Goal: Transaction & Acquisition: Purchase product/service

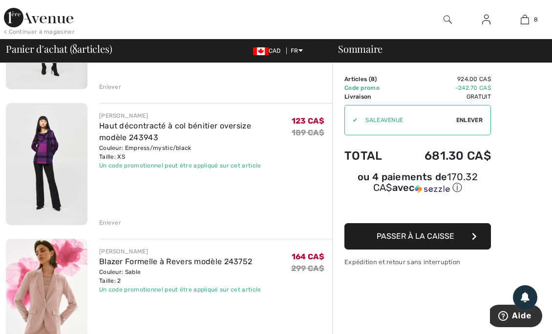
scroll to position [449, 0]
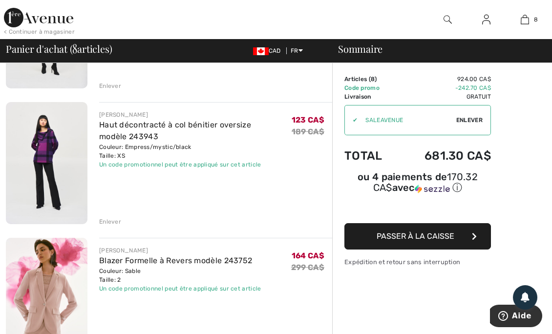
click at [36, 136] on img at bounding box center [47, 163] width 82 height 122
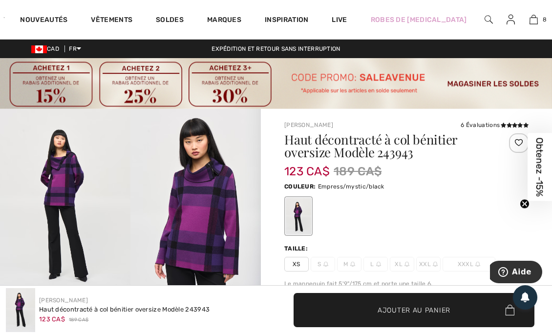
click at [531, 24] on link "8" at bounding box center [533, 20] width 21 height 12
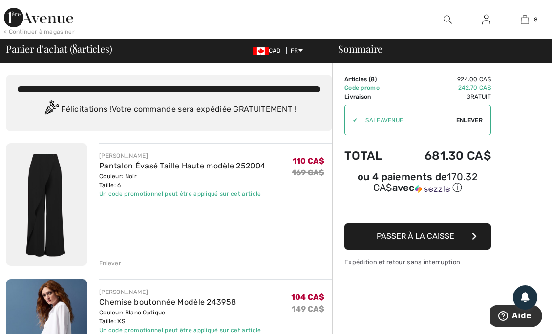
click at [444, 22] on img at bounding box center [448, 20] width 8 height 12
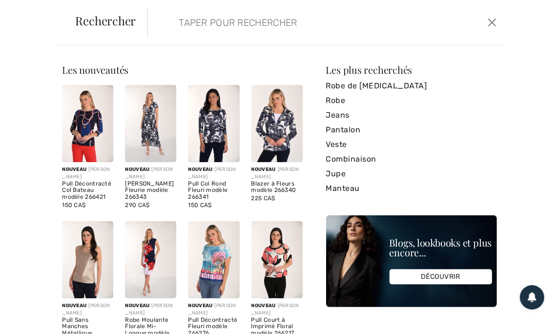
click at [219, 128] on img at bounding box center [213, 123] width 51 height 77
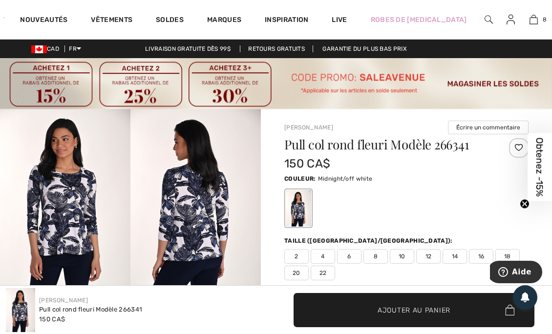
click at [485, 21] on img at bounding box center [489, 20] width 8 height 12
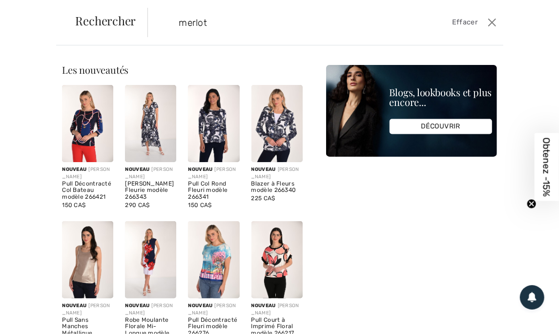
type input "merlot"
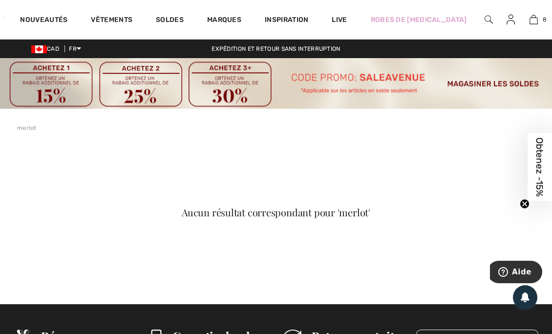
click at [115, 25] on link "Vêtements" at bounding box center [112, 21] width 42 height 10
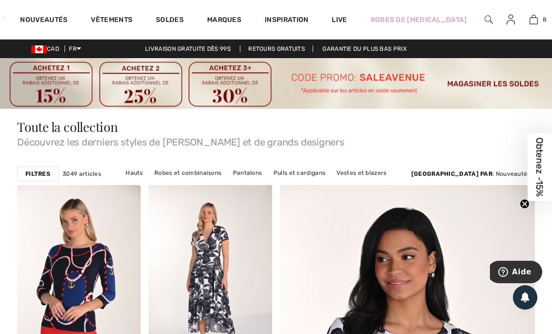
click at [44, 176] on strong "Filtres" at bounding box center [37, 173] width 25 height 9
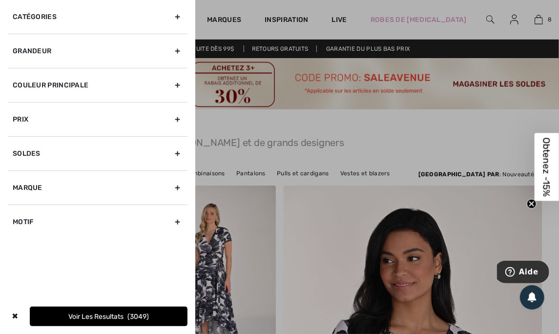
click at [374, 149] on div at bounding box center [279, 167] width 559 height 334
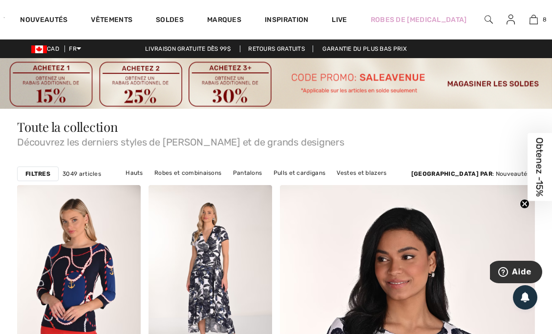
click at [48, 170] on strong "Filtres" at bounding box center [37, 173] width 25 height 9
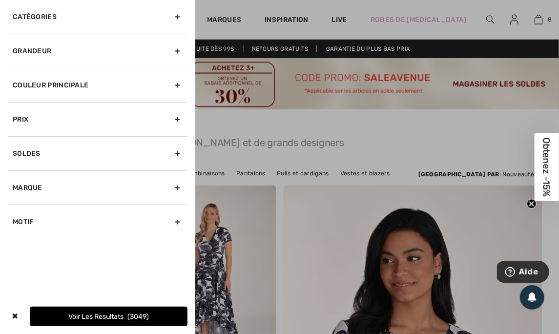
click at [185, 92] on div "Couleur Principale" at bounding box center [98, 85] width 180 height 34
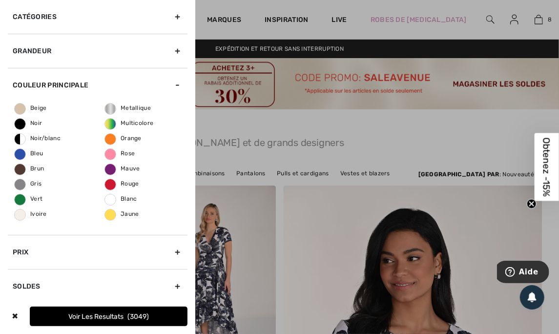
click at [129, 182] on span "Rouge" at bounding box center [122, 183] width 34 height 7
click at [0, 0] on input "Rouge" at bounding box center [0, 0] width 0 height 0
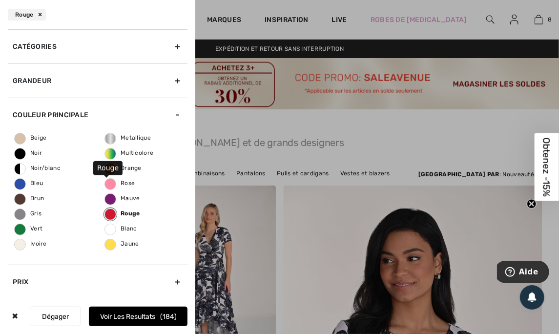
click at [131, 198] on span "Mauve" at bounding box center [122, 198] width 35 height 7
click at [0, 0] on input "Mauve" at bounding box center [0, 0] width 0 height 0
click at [150, 310] on button "Voir les resultats 261" at bounding box center [138, 317] width 99 height 20
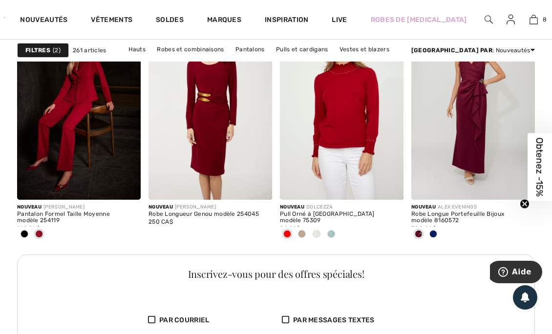
scroll to position [877, 0]
click at [333, 233] on span at bounding box center [331, 234] width 8 height 8
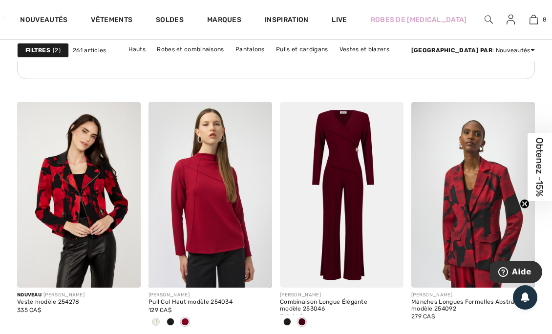
scroll to position [1233, 0]
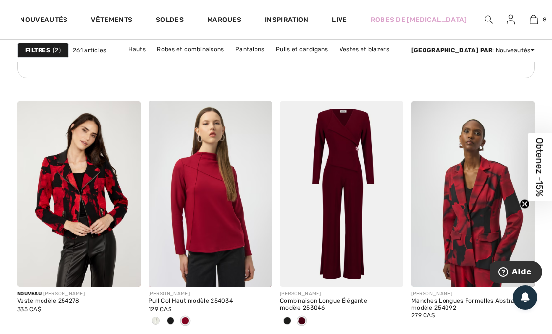
click at [160, 322] on div at bounding box center [155, 322] width 15 height 16
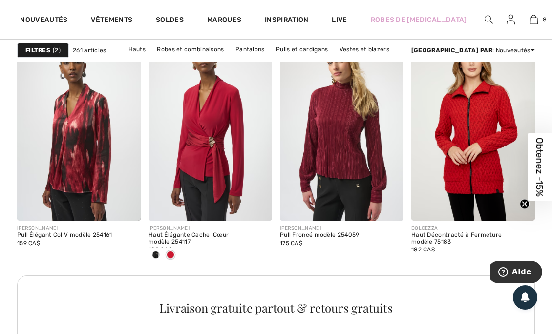
scroll to position [1782, 0]
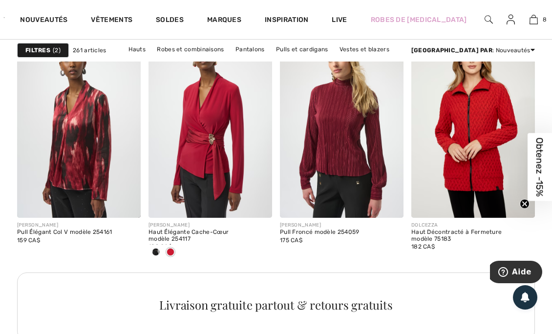
click at [161, 249] on div at bounding box center [155, 253] width 15 height 16
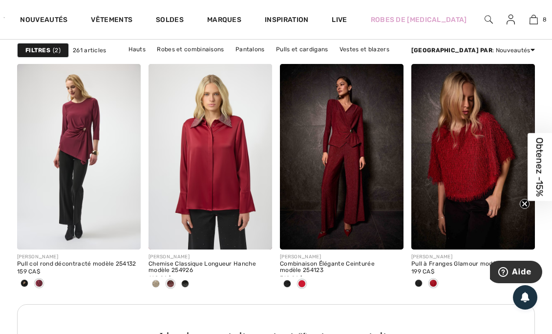
scroll to position [2805, 0]
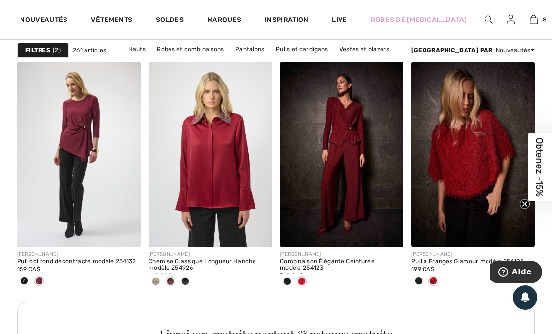
click at [158, 282] on span at bounding box center [156, 281] width 8 height 8
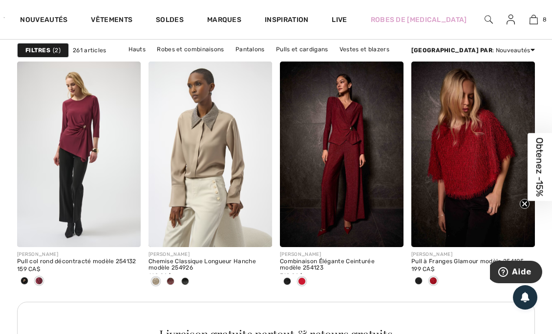
click at [194, 283] on div at bounding box center [210, 282] width 124 height 16
click at [193, 282] on div at bounding box center [210, 282] width 124 height 16
click at [188, 279] on span at bounding box center [185, 281] width 8 height 8
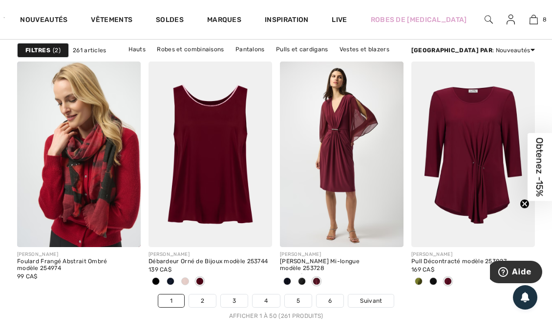
scroll to position [3617, 0]
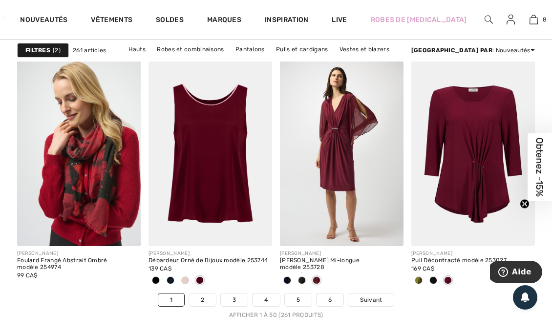
click at [187, 278] on span at bounding box center [185, 280] width 8 height 8
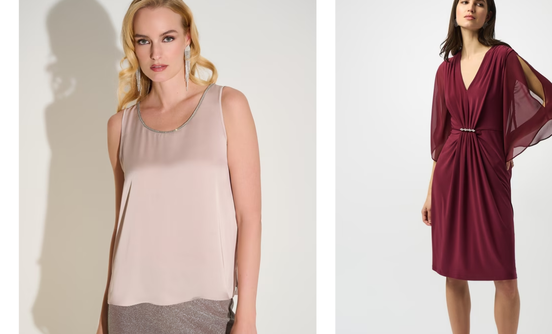
scroll to position [3619, 0]
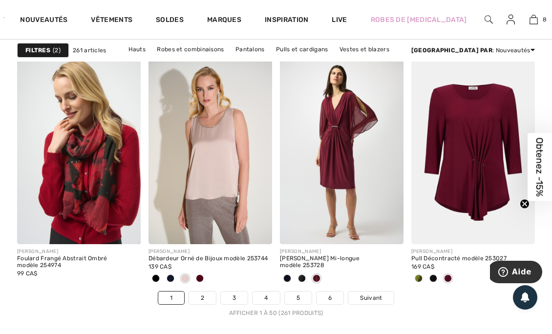
click at [375, 295] on span "Suivant" at bounding box center [371, 298] width 22 height 9
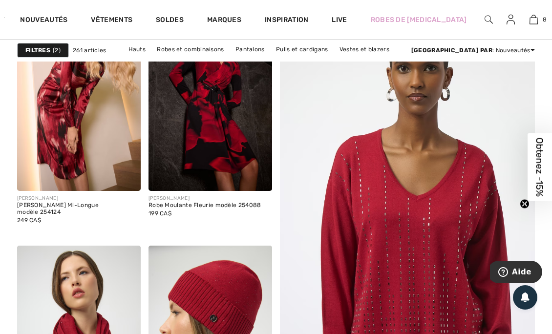
scroll to position [163, 0]
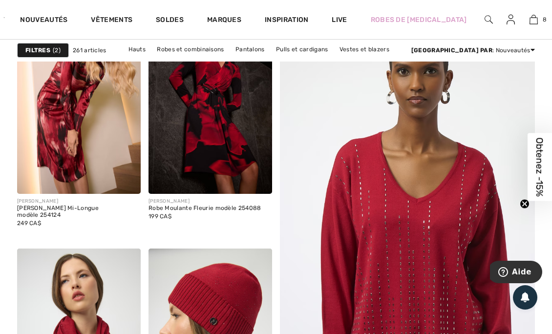
click at [122, 127] on img at bounding box center [79, 102] width 124 height 186
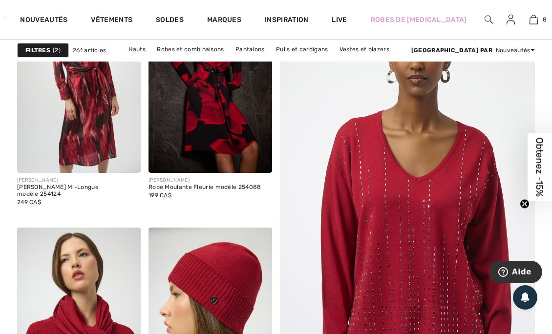
scroll to position [214, 0]
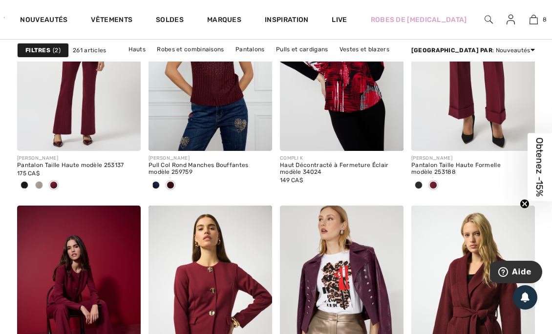
scroll to position [1604, 0]
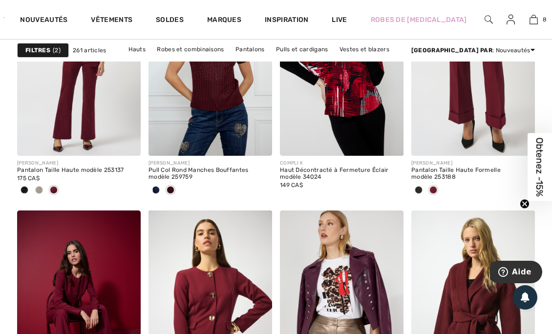
click at [421, 186] on span at bounding box center [419, 190] width 8 height 8
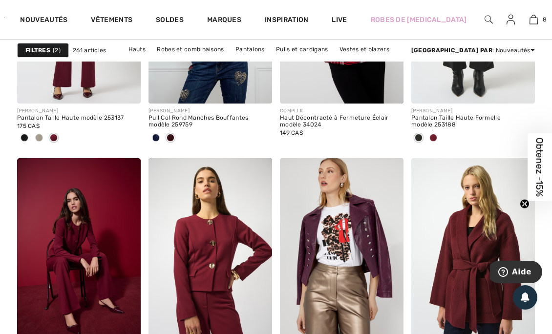
scroll to position [1656, 0]
click at [519, 90] on img at bounding box center [520, 89] width 9 height 9
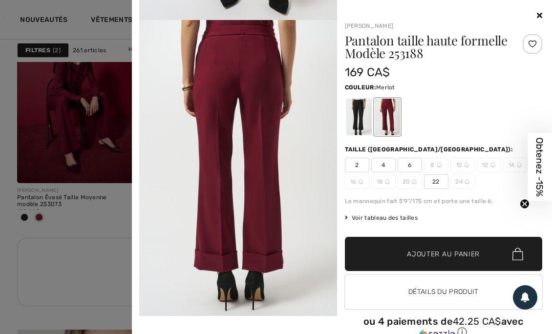
scroll to position [281, 0]
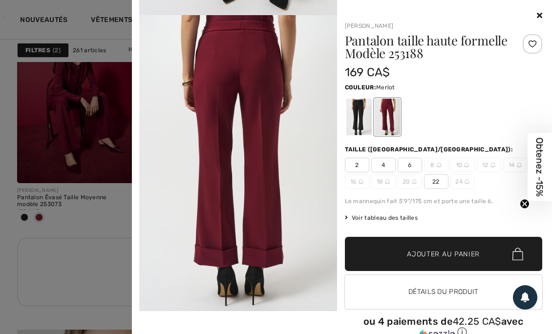
click at [528, 15] on div at bounding box center [444, 16] width 198 height 12
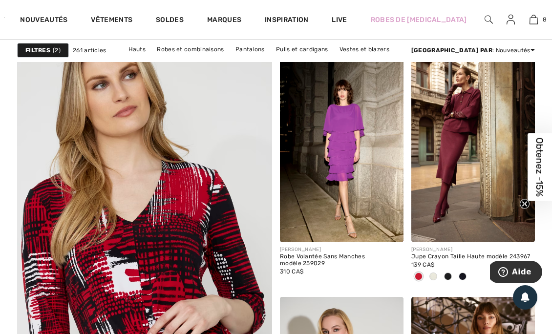
scroll to position [2115, 0]
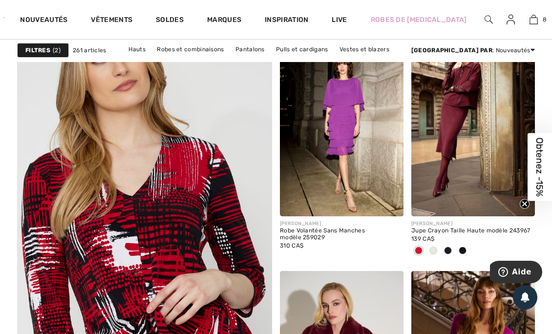
click at [430, 245] on div at bounding box center [433, 251] width 15 height 16
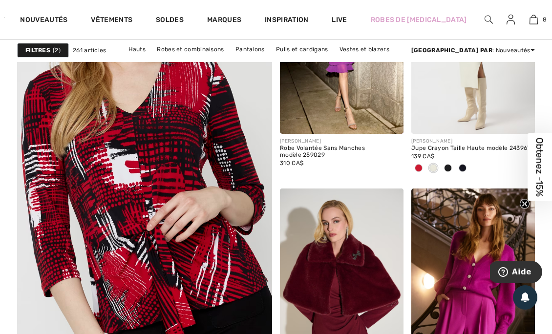
scroll to position [2198, 0]
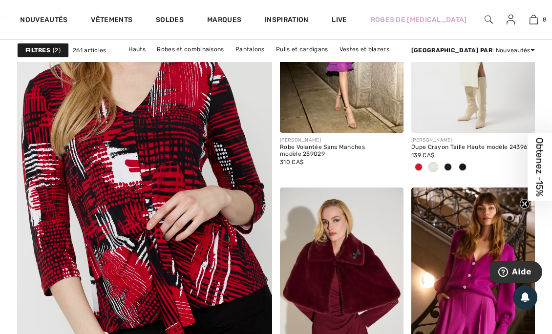
click at [517, 126] on span at bounding box center [520, 118] width 20 height 20
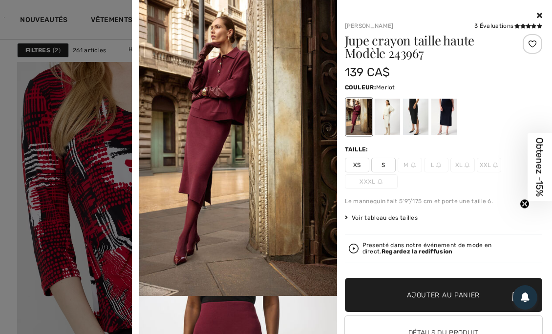
click at [392, 118] on div at bounding box center [386, 117] width 25 height 37
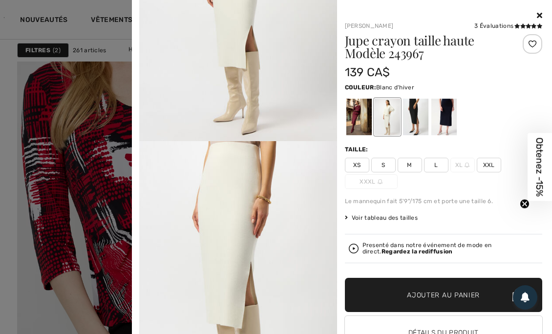
scroll to position [0, 0]
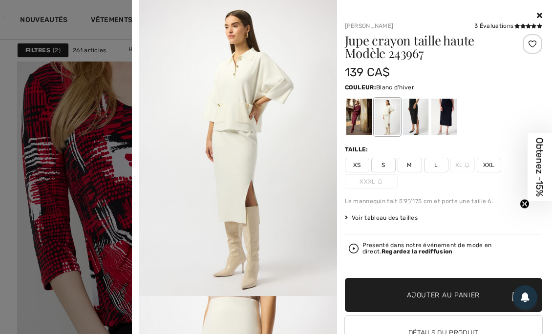
click at [412, 114] on div at bounding box center [414, 117] width 25 height 37
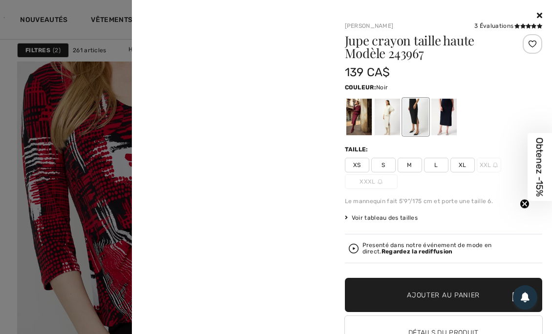
click at [446, 117] on div at bounding box center [443, 117] width 25 height 37
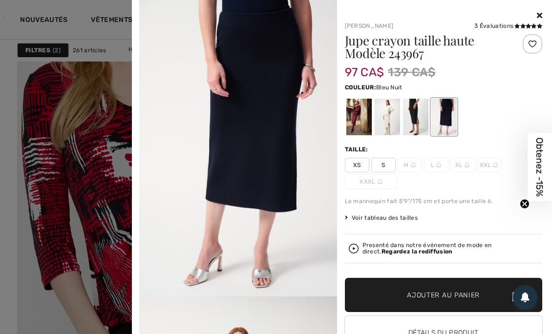
click at [537, 17] on icon at bounding box center [539, 15] width 5 height 8
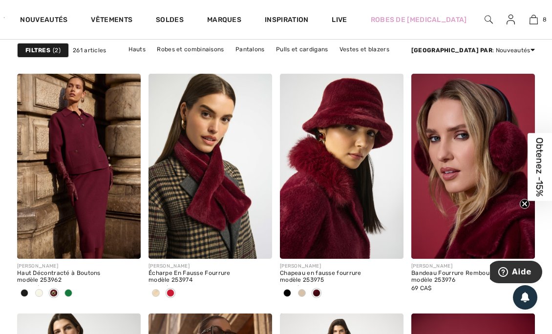
scroll to position [2553, 0]
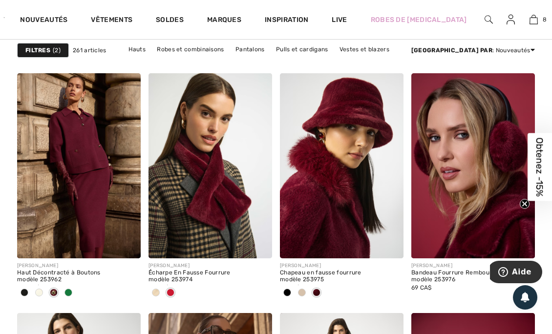
click at [45, 295] on div at bounding box center [39, 293] width 15 height 16
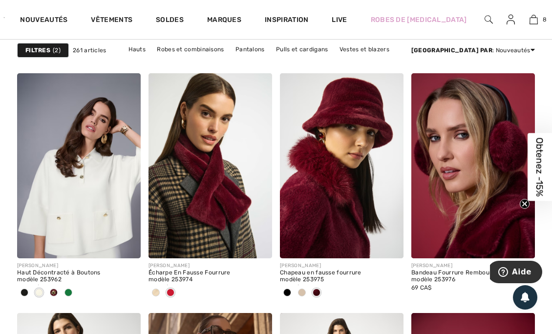
click at [130, 239] on img at bounding box center [126, 243] width 9 height 9
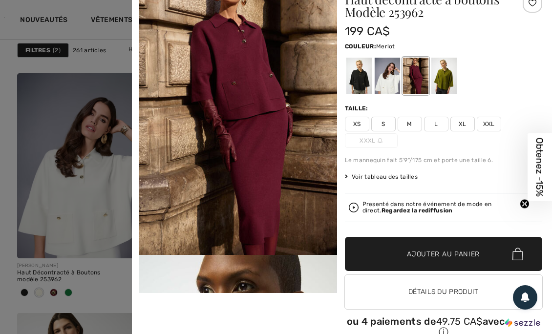
scroll to position [41, 0]
click at [388, 207] on strong "Regardez la rediffusion" at bounding box center [416, 210] width 71 height 7
click at [381, 211] on strong "Regardez la rediffusion" at bounding box center [416, 210] width 71 height 7
click at [354, 205] on img at bounding box center [354, 208] width 10 height 10
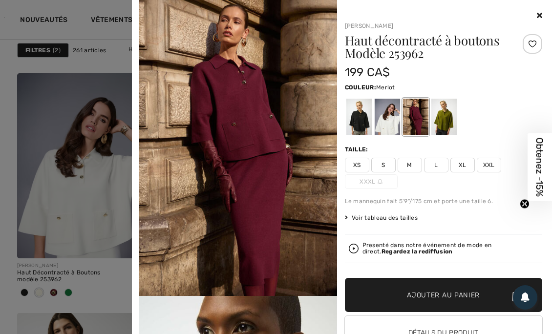
scroll to position [63, 0]
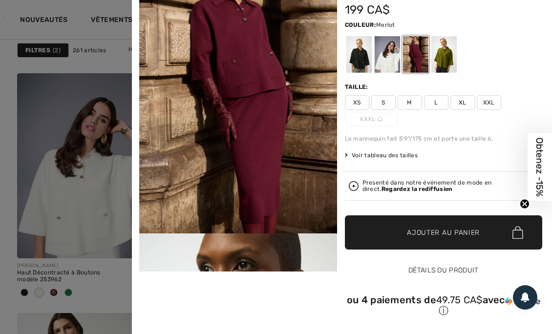
click at [418, 268] on button "Détails du produit" at bounding box center [444, 271] width 198 height 34
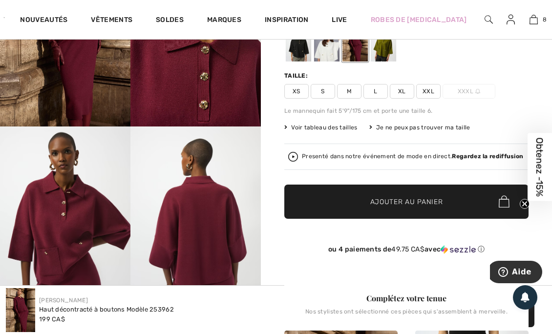
click at [299, 159] on div "Presenté dans notre événement de mode en direct. Regardez la rediffusion" at bounding box center [406, 157] width 236 height 10
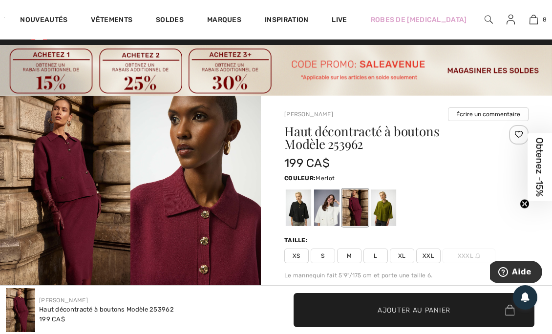
scroll to position [10, 0]
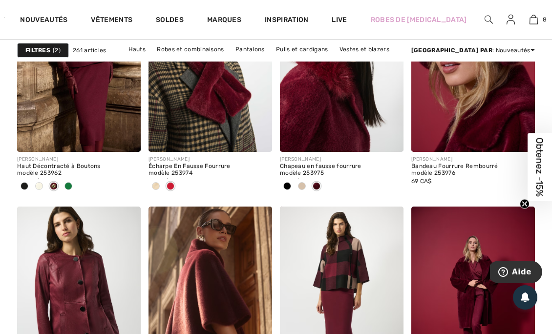
scroll to position [2659, 0]
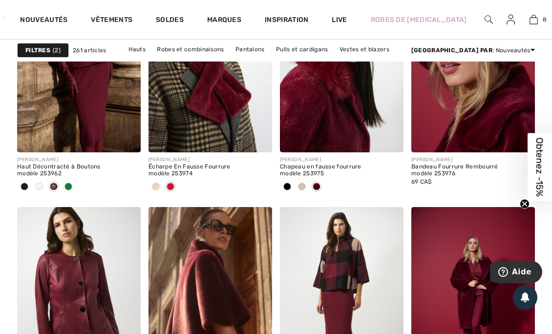
click at [41, 185] on span at bounding box center [39, 187] width 8 height 8
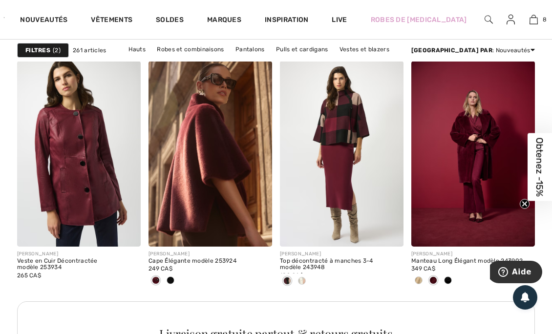
scroll to position [2807, 0]
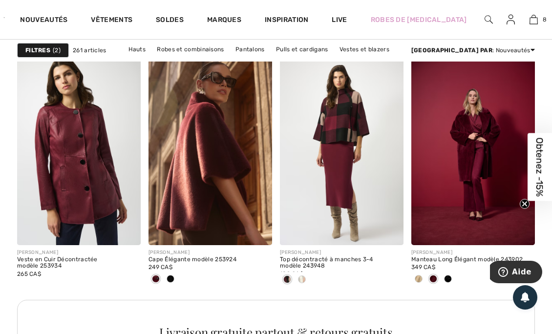
click at [307, 273] on div at bounding box center [302, 280] width 15 height 16
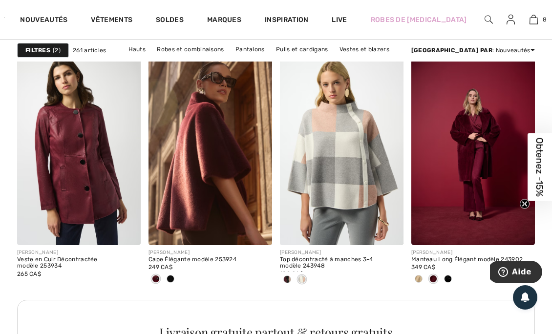
click at [429, 284] on div at bounding box center [433, 280] width 15 height 16
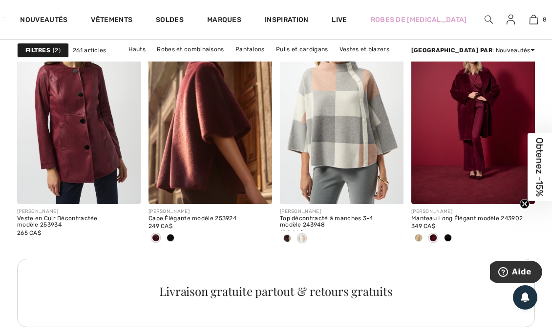
scroll to position [2848, 0]
click at [263, 192] on span at bounding box center [258, 189] width 20 height 20
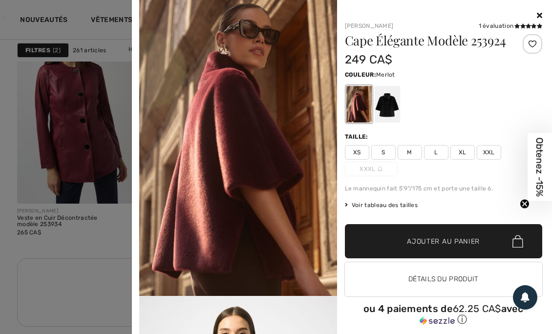
click at [537, 18] on icon at bounding box center [539, 15] width 5 height 8
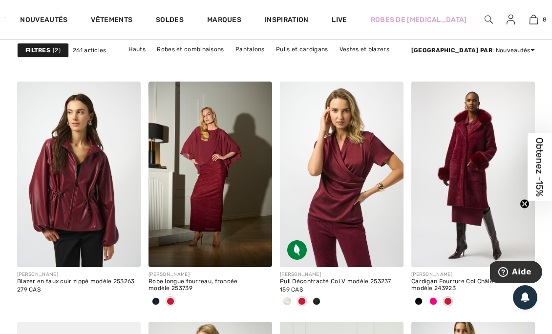
scroll to position [3116, 0]
click at [293, 303] on div at bounding box center [287, 302] width 15 height 16
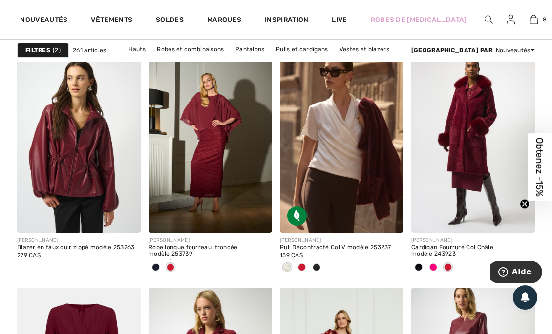
scroll to position [3151, 0]
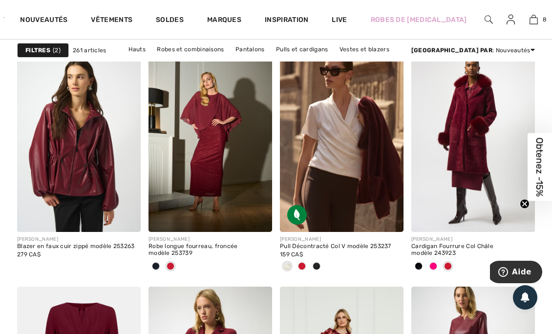
click at [395, 216] on span at bounding box center [389, 218] width 20 height 20
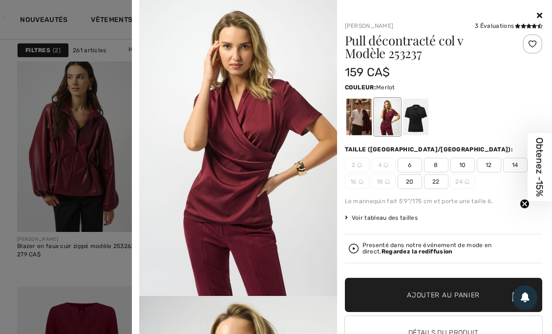
click at [360, 118] on div at bounding box center [358, 117] width 25 height 37
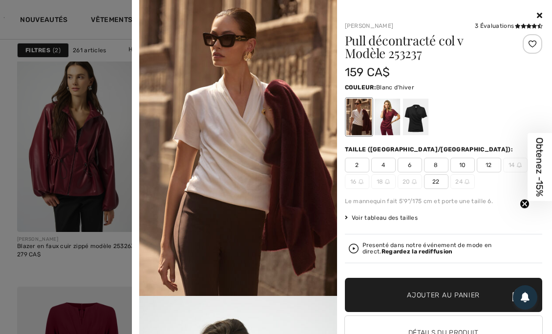
click at [537, 14] on icon at bounding box center [539, 15] width 5 height 8
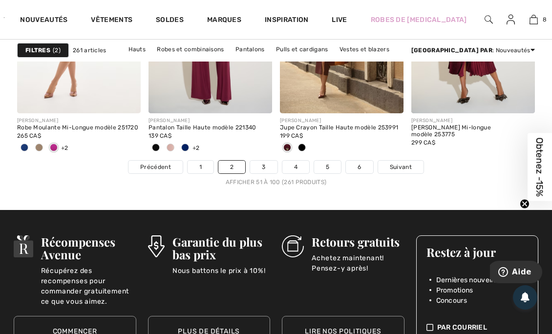
scroll to position [3753, 0]
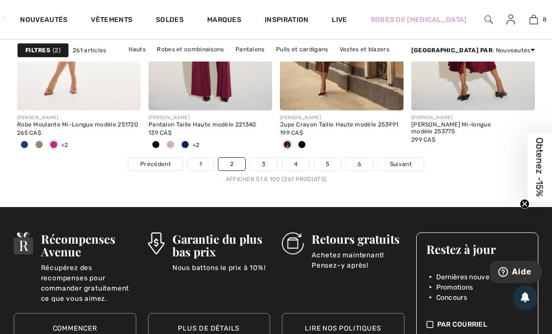
click at [398, 160] on span "Suivant" at bounding box center [401, 164] width 22 height 9
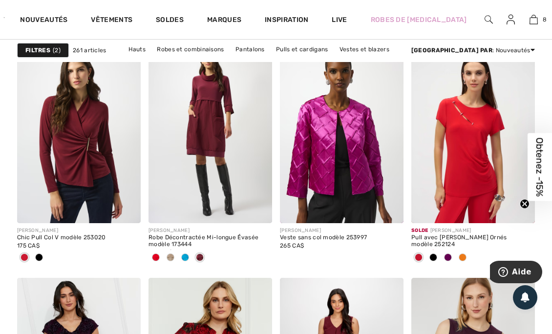
scroll to position [614, 0]
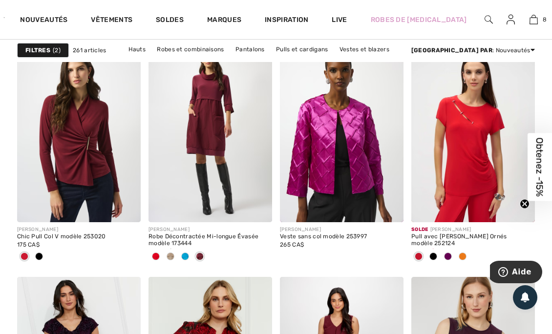
click at [125, 206] on img at bounding box center [126, 207] width 9 height 9
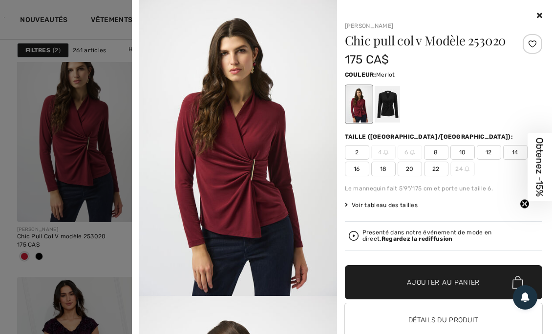
click at [381, 242] on strong "Regardez la rediffusion" at bounding box center [416, 238] width 71 height 7
click at [350, 241] on img at bounding box center [354, 236] width 10 height 10
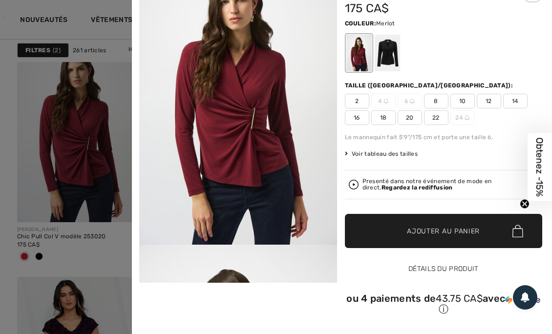
click at [400, 271] on button "Détails du produit" at bounding box center [444, 269] width 198 height 34
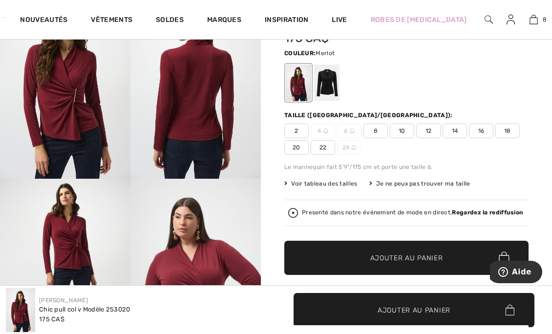
click at [308, 210] on div "Presenté dans notre événement de mode en direct. Regardez la rediffusion" at bounding box center [412, 213] width 221 height 6
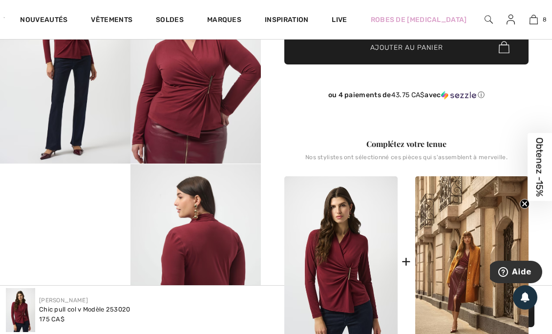
scroll to position [359, 0]
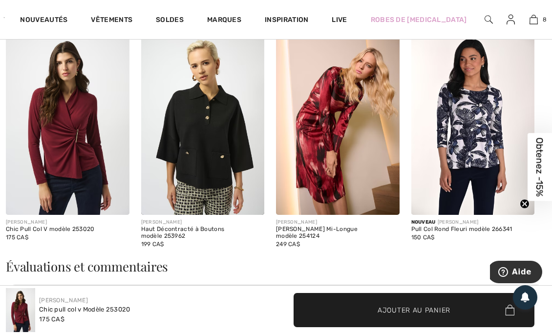
scroll to position [1467, 0]
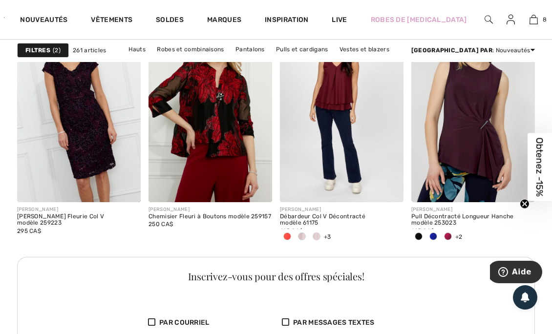
scroll to position [876, 0]
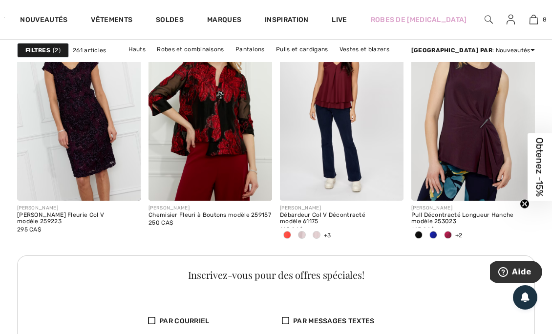
click at [522, 194] on span at bounding box center [520, 186] width 20 height 20
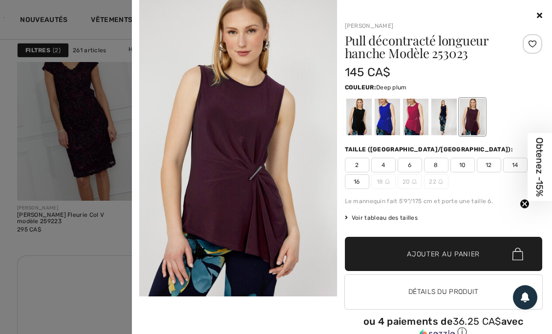
click at [452, 113] on div at bounding box center [443, 117] width 25 height 37
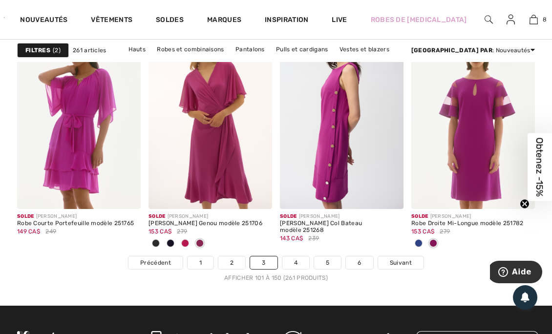
scroll to position [3656, 0]
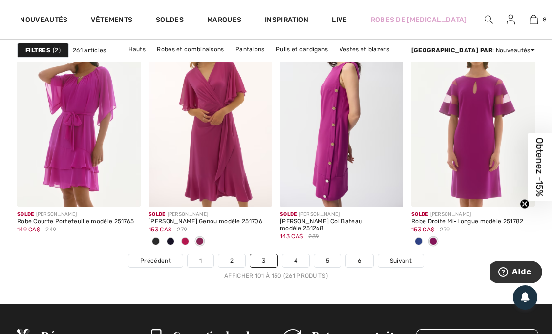
click at [404, 261] on span "Suivant" at bounding box center [401, 260] width 22 height 9
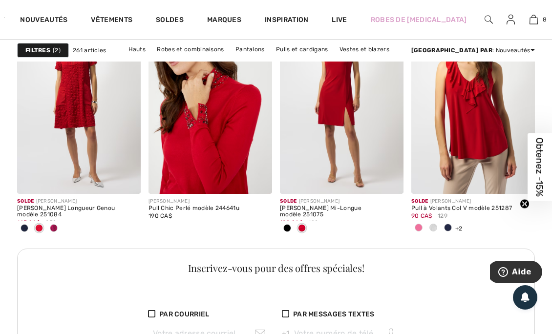
scroll to position [891, 0]
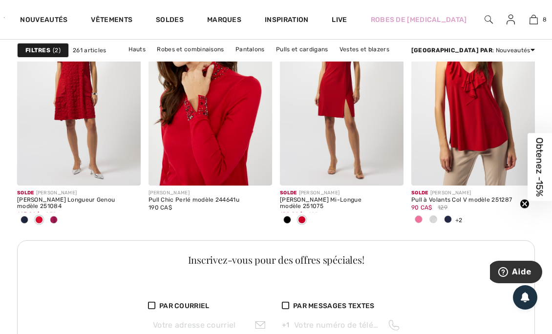
click at [435, 219] on span at bounding box center [433, 219] width 8 height 8
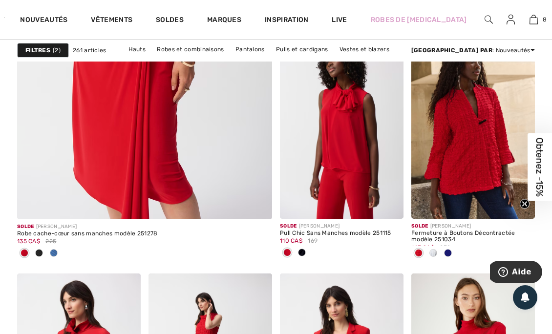
scroll to position [2354, 0]
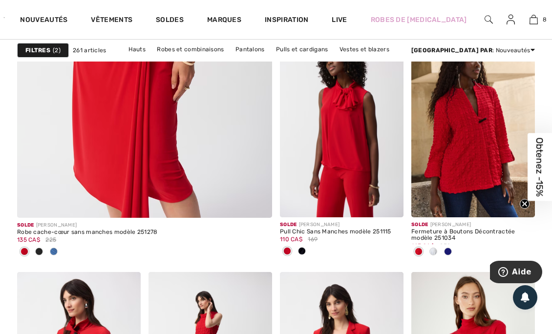
click at [55, 252] on span at bounding box center [54, 252] width 8 height 8
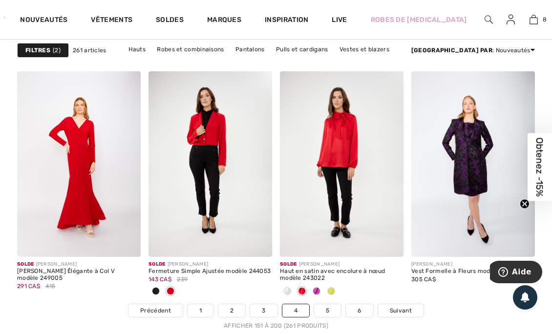
scroll to position [3609, 0]
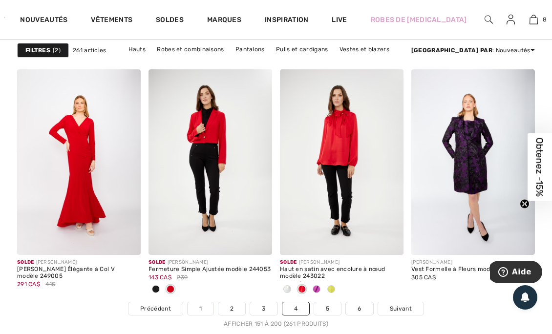
click at [293, 285] on div at bounding box center [287, 290] width 15 height 16
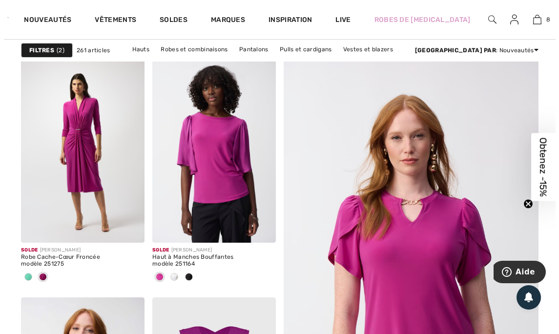
scroll to position [0, 0]
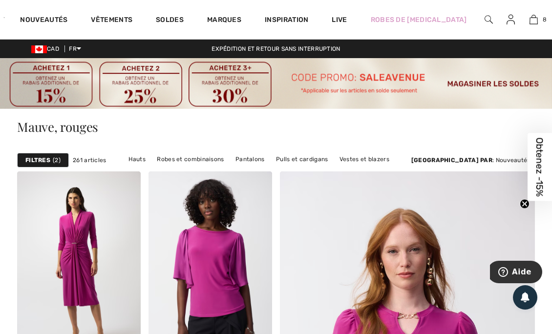
click at [51, 159] on div "Filtres 2" at bounding box center [43, 160] width 52 height 15
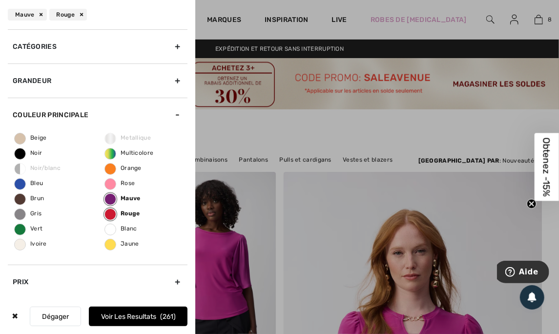
click at [128, 199] on span "Mauve" at bounding box center [123, 198] width 36 height 7
click at [0, 0] on input "Mauve" at bounding box center [0, 0] width 0 height 0
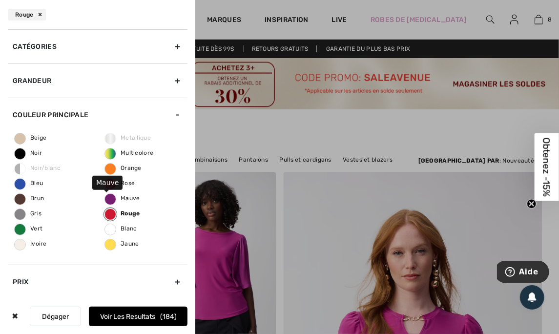
click at [128, 211] on span "Rouge" at bounding box center [122, 213] width 35 height 7
click at [0, 0] on input "Rouge" at bounding box center [0, 0] width 0 height 0
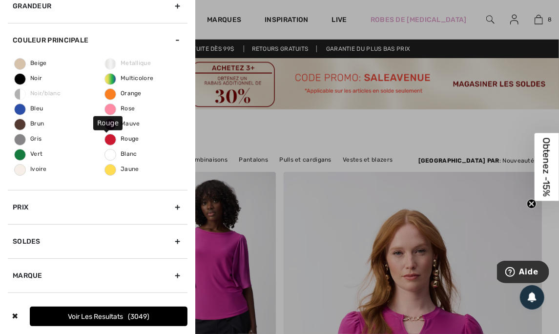
click at [126, 155] on span "Blanc" at bounding box center [121, 153] width 32 height 7
click at [0, 0] on input "Blanc" at bounding box center [0, 0] width 0 height 0
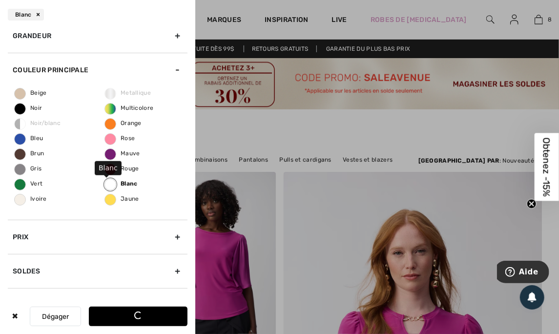
scroll to position [45, 0]
click at [162, 320] on button "Voir les resultats 113" at bounding box center [138, 317] width 99 height 20
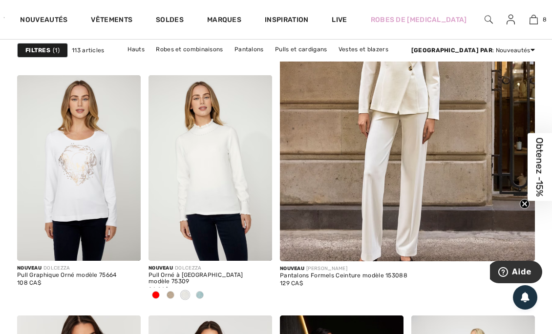
scroll to position [337, 0]
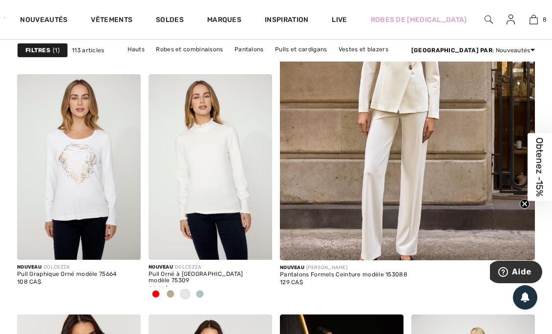
click at [203, 295] on span at bounding box center [200, 294] width 8 height 8
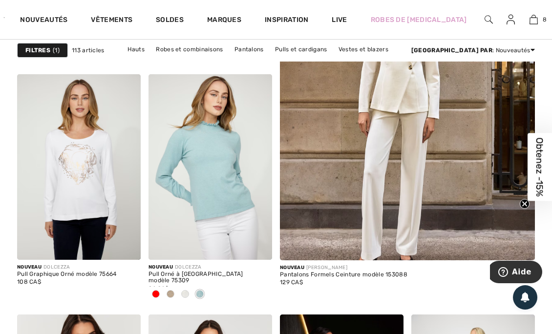
click at [263, 243] on span at bounding box center [258, 245] width 20 height 20
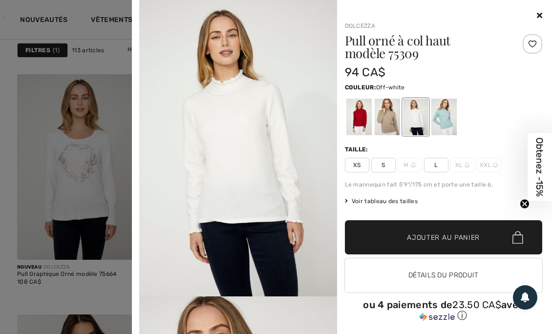
click at [442, 115] on div at bounding box center [443, 117] width 25 height 37
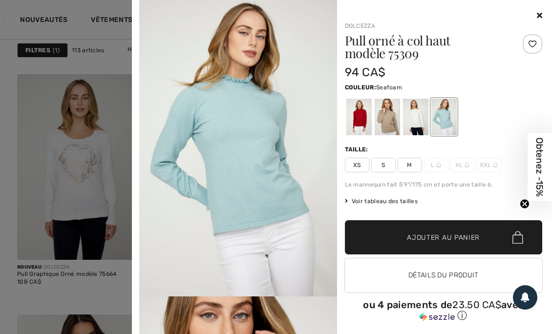
click at [537, 18] on icon at bounding box center [539, 15] width 5 height 8
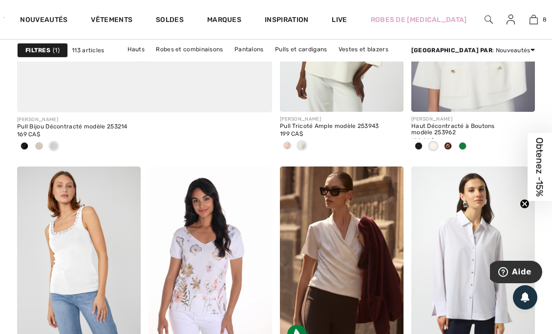
scroll to position [2458, 0]
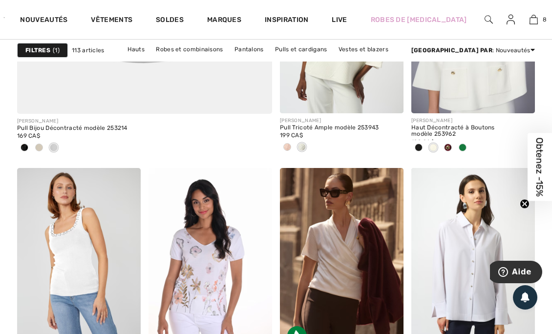
click at [450, 142] on div at bounding box center [448, 148] width 15 height 16
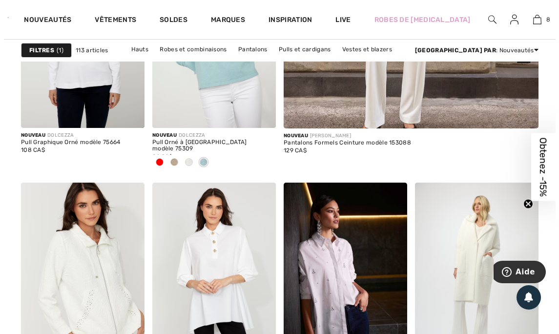
scroll to position [0, 0]
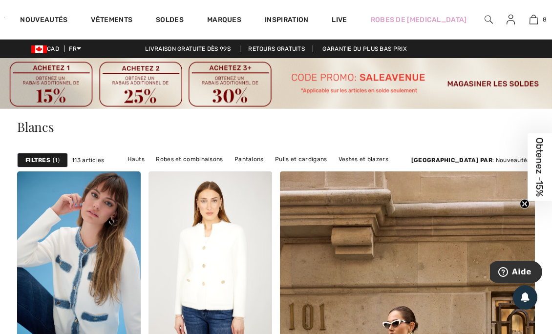
click at [52, 150] on div "Filtres 1 113 articles Hauts Robes et combinaisons Pantalons Pulls et cardigans…" at bounding box center [276, 160] width 518 height 22
click at [52, 161] on div "Filtres 1" at bounding box center [42, 160] width 51 height 15
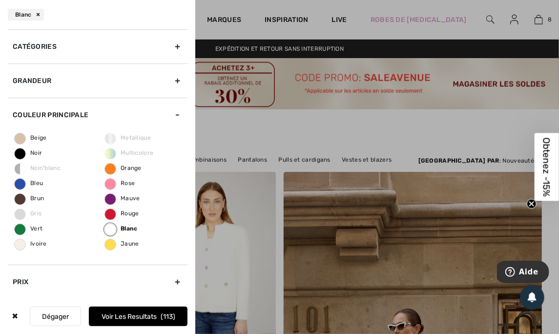
click at [128, 227] on span "Blanc" at bounding box center [121, 228] width 33 height 7
click at [0, 0] on input "Blanc" at bounding box center [0, 0] width 0 height 0
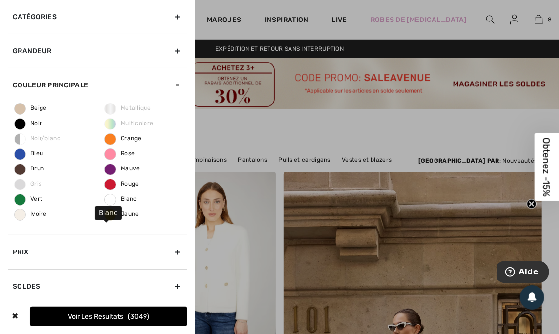
click at [42, 150] on span "Bleu" at bounding box center [29, 153] width 28 height 7
click at [0, 0] on input "Bleu" at bounding box center [0, 0] width 0 height 0
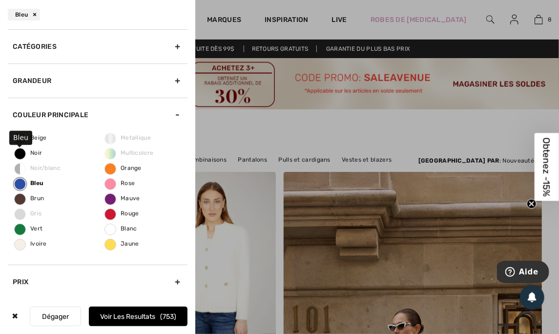
click at [157, 319] on button "Voir les resultats 753" at bounding box center [138, 317] width 99 height 20
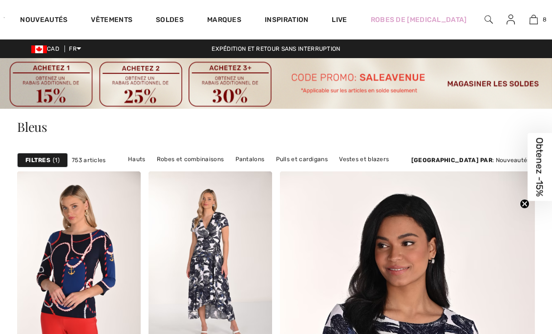
click at [479, 26] on div at bounding box center [489, 19] width 21 height 39
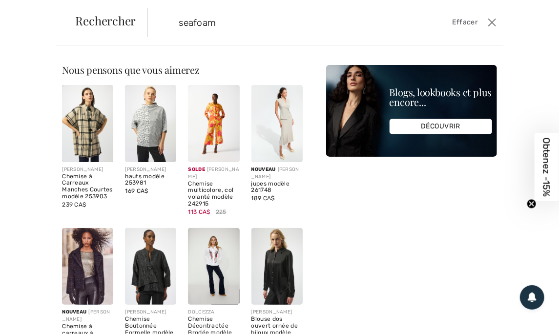
type input "seafoam"
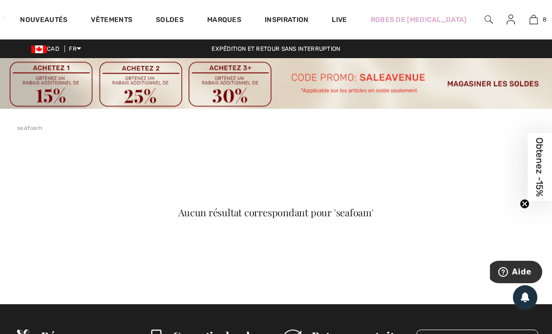
click at [116, 24] on link "Vêtements" at bounding box center [112, 21] width 42 height 10
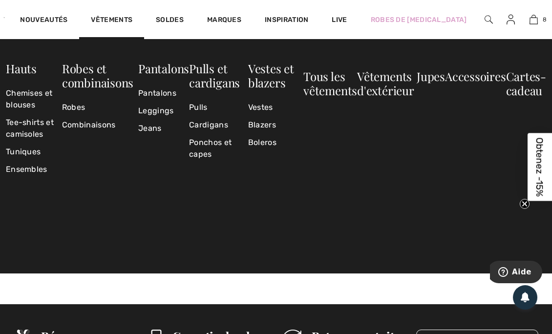
click at [229, 18] on link "Marques" at bounding box center [224, 21] width 34 height 10
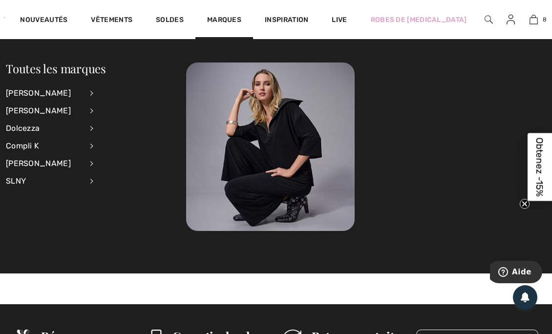
click at [48, 129] on div "Dolcezza" at bounding box center [44, 129] width 77 height 18
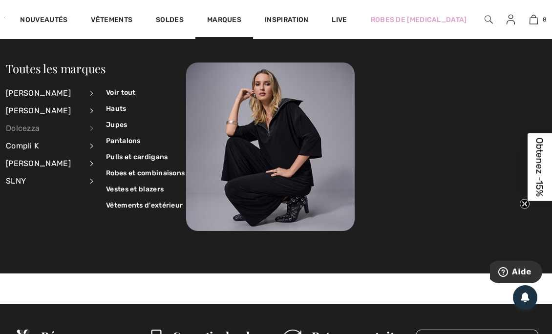
click at [114, 92] on link "Voir tout" at bounding box center [145, 93] width 79 height 16
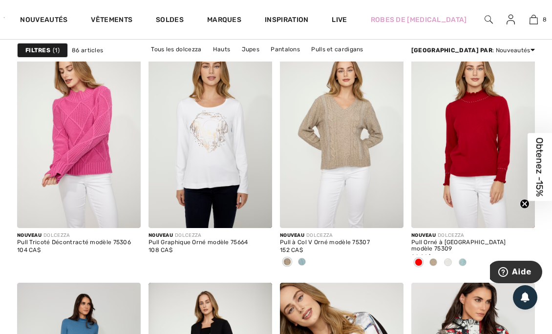
scroll to position [795, 0]
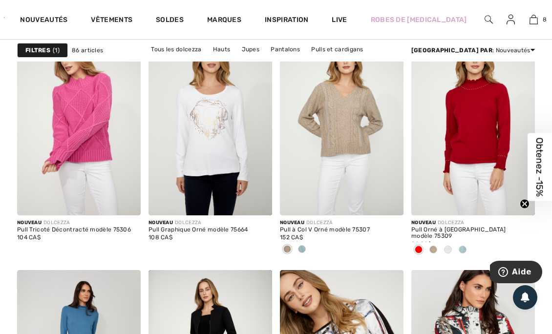
click at [302, 248] on span at bounding box center [302, 249] width 8 height 8
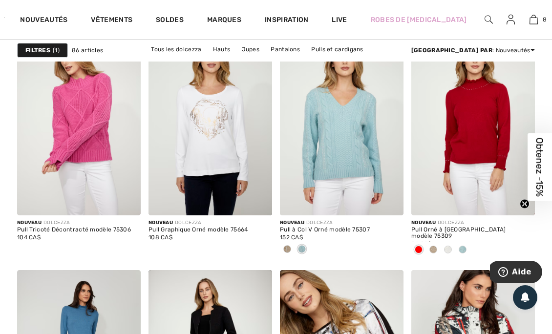
click at [394, 200] on span at bounding box center [389, 201] width 20 height 20
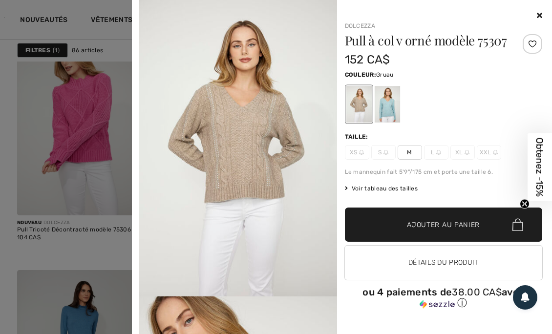
click at [391, 104] on div at bounding box center [386, 104] width 25 height 37
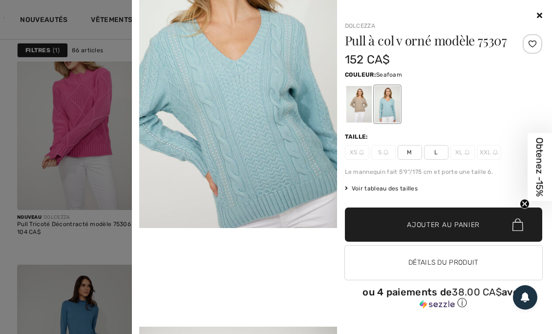
scroll to position [362, 0]
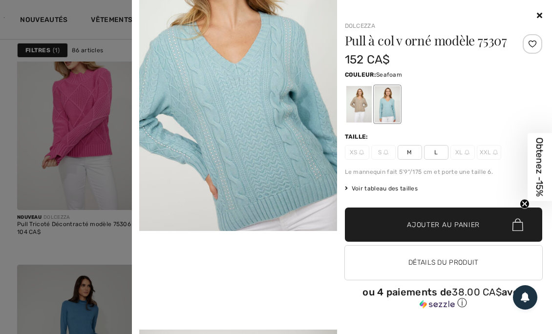
click at [539, 16] on icon at bounding box center [539, 15] width 5 height 8
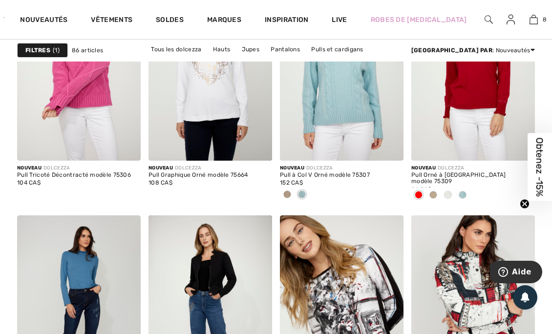
scroll to position [853, 0]
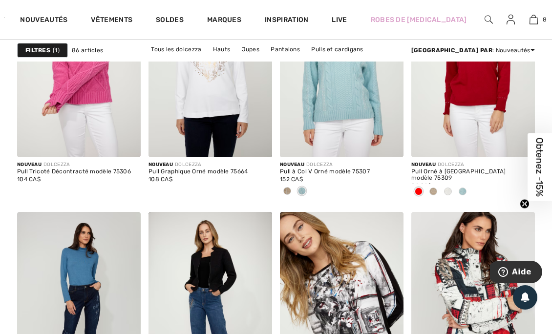
click at [465, 192] on span at bounding box center [463, 192] width 8 height 8
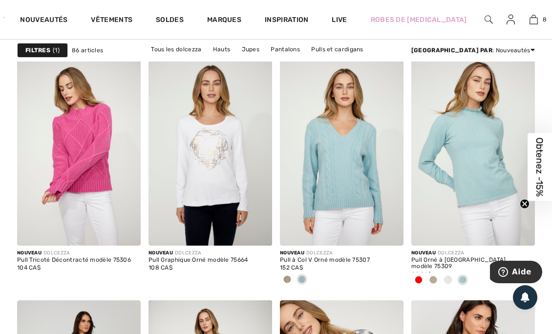
scroll to position [766, 0]
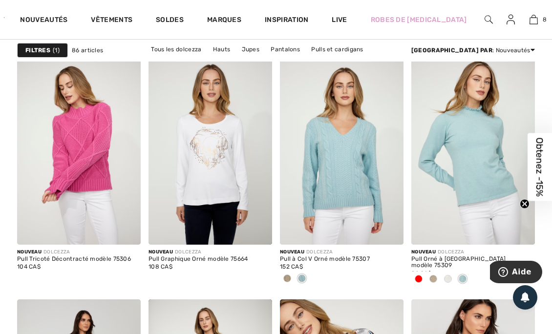
click at [450, 276] on span at bounding box center [448, 279] width 8 height 8
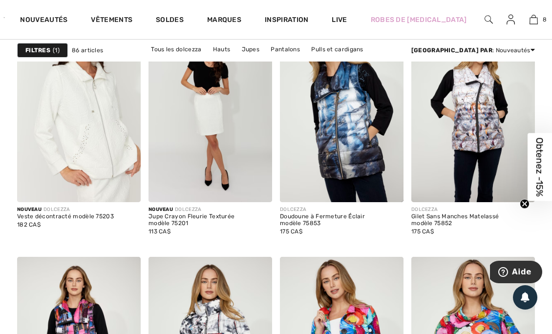
scroll to position [1495, 0]
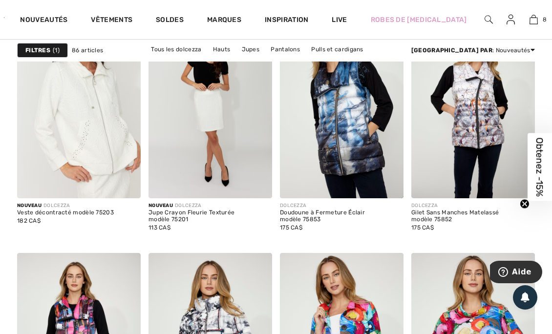
click at [398, 190] on span at bounding box center [389, 184] width 20 height 20
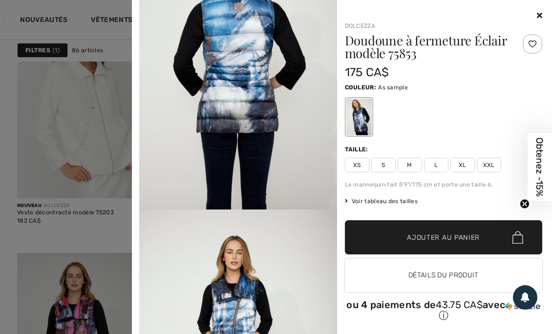
scroll to position [678, 0]
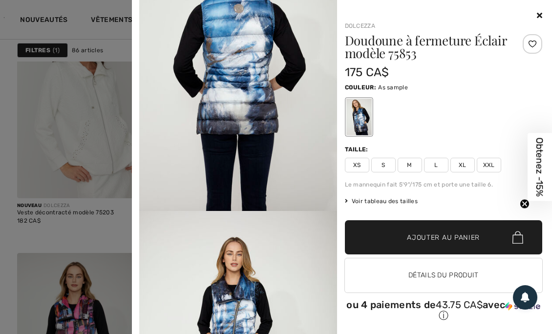
click at [537, 17] on icon at bounding box center [539, 15] width 5 height 8
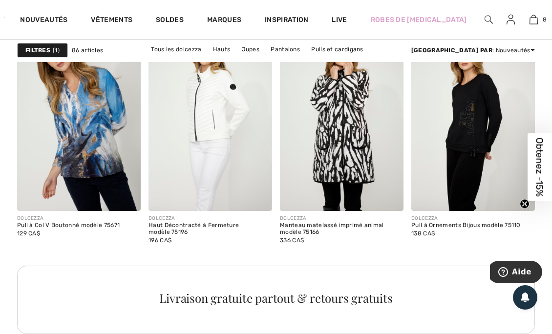
scroll to position [1963, 0]
click at [261, 197] on img at bounding box center [257, 195] width 9 height 9
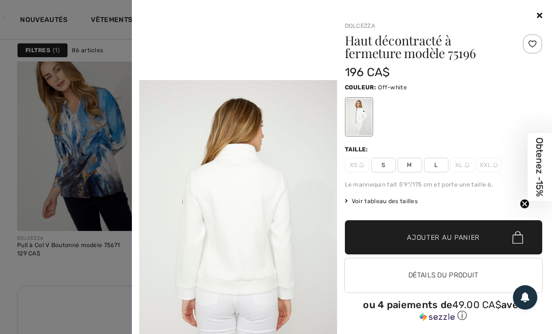
scroll to position [5, 0]
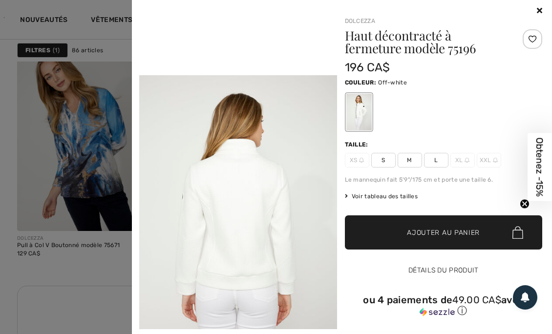
click at [423, 268] on button "Détails du produit" at bounding box center [444, 271] width 198 height 34
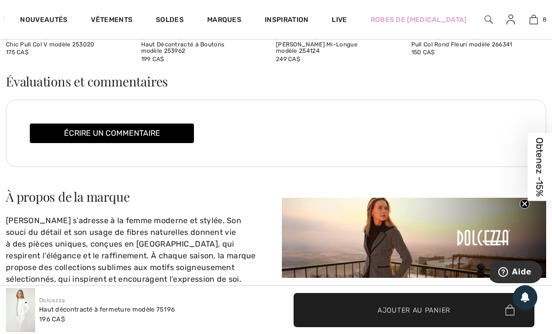
scroll to position [1382, 0]
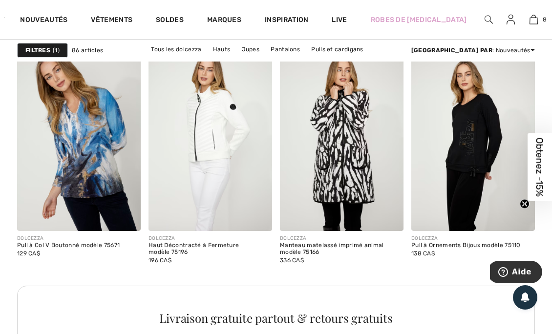
click at [485, 19] on img at bounding box center [489, 20] width 8 height 12
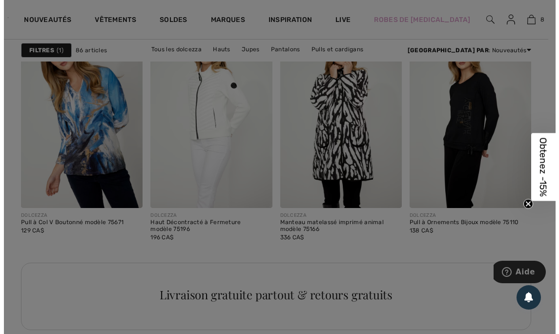
scroll to position [1963, 0]
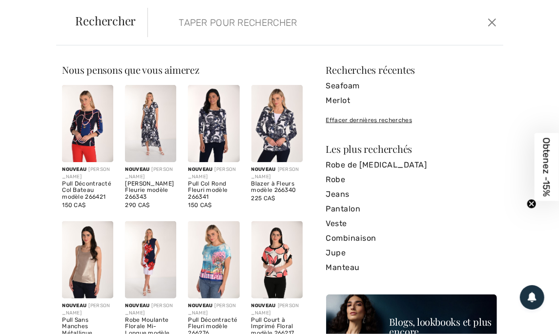
click at [284, 24] on input "search" at bounding box center [288, 22] width 235 height 29
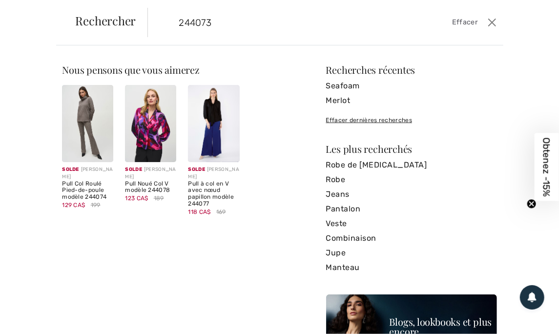
type input "244073"
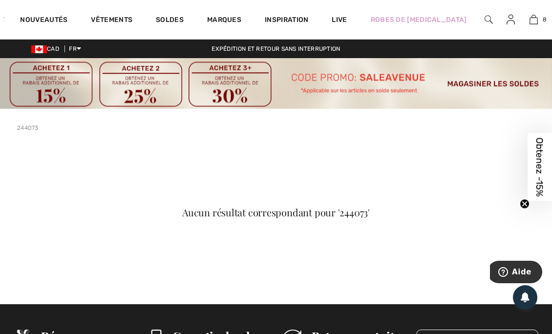
click at [485, 16] on img at bounding box center [489, 20] width 8 height 12
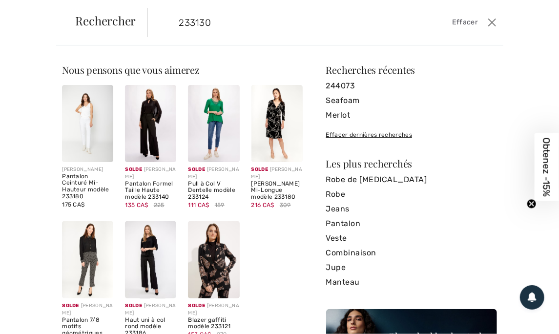
type input "233130"
